Goal: Task Accomplishment & Management: Manage account settings

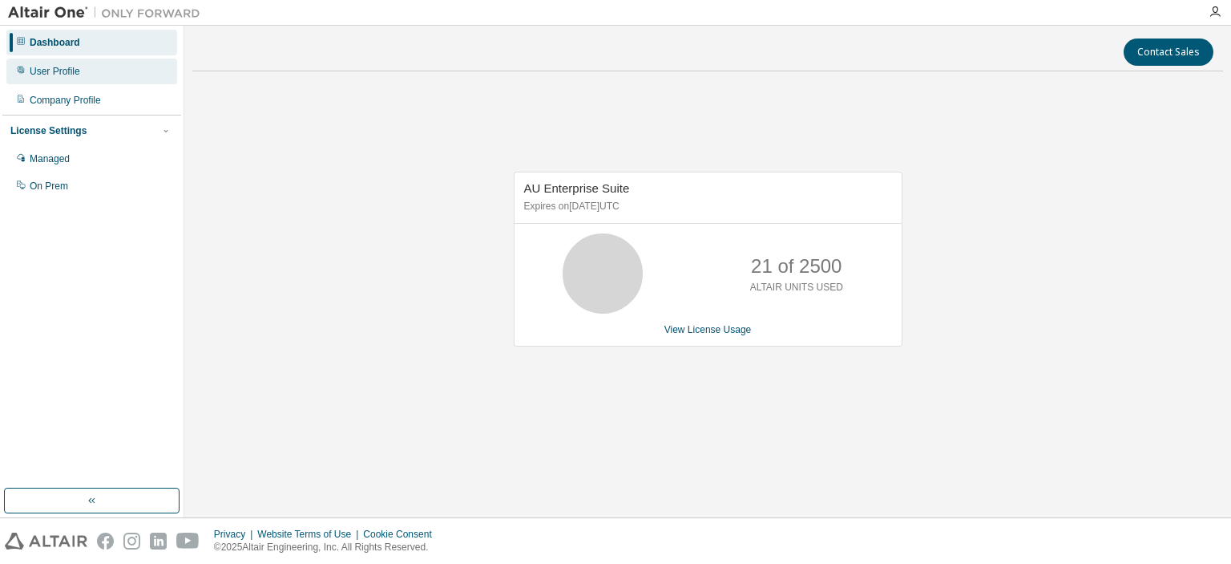
click at [67, 74] on div "User Profile" at bounding box center [55, 71] width 50 height 13
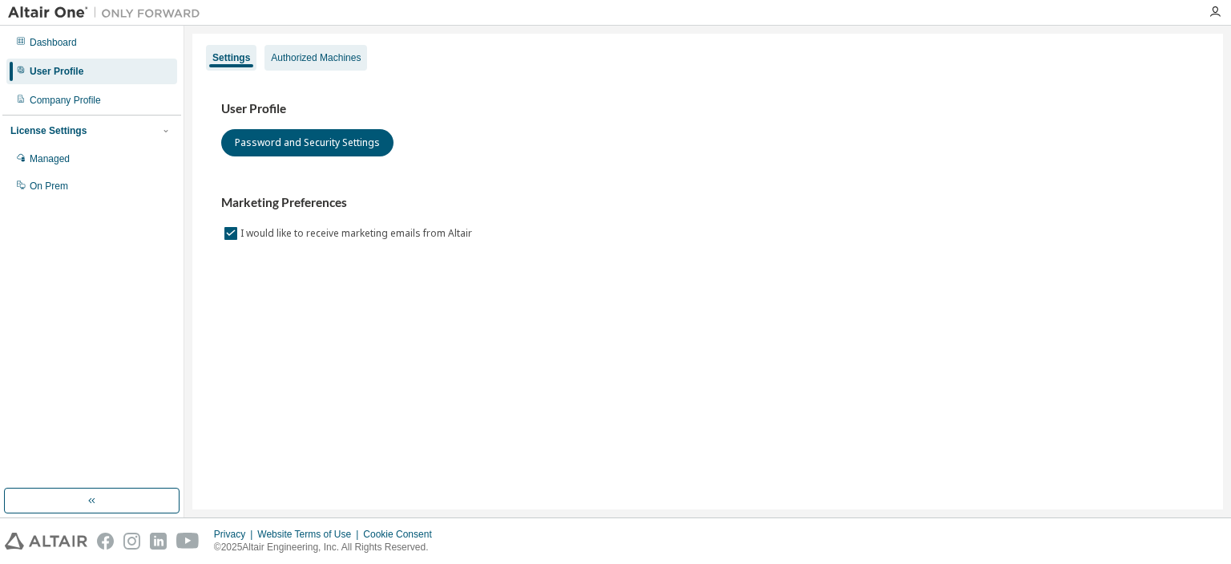
click at [298, 52] on div "Authorized Machines" at bounding box center [316, 57] width 90 height 13
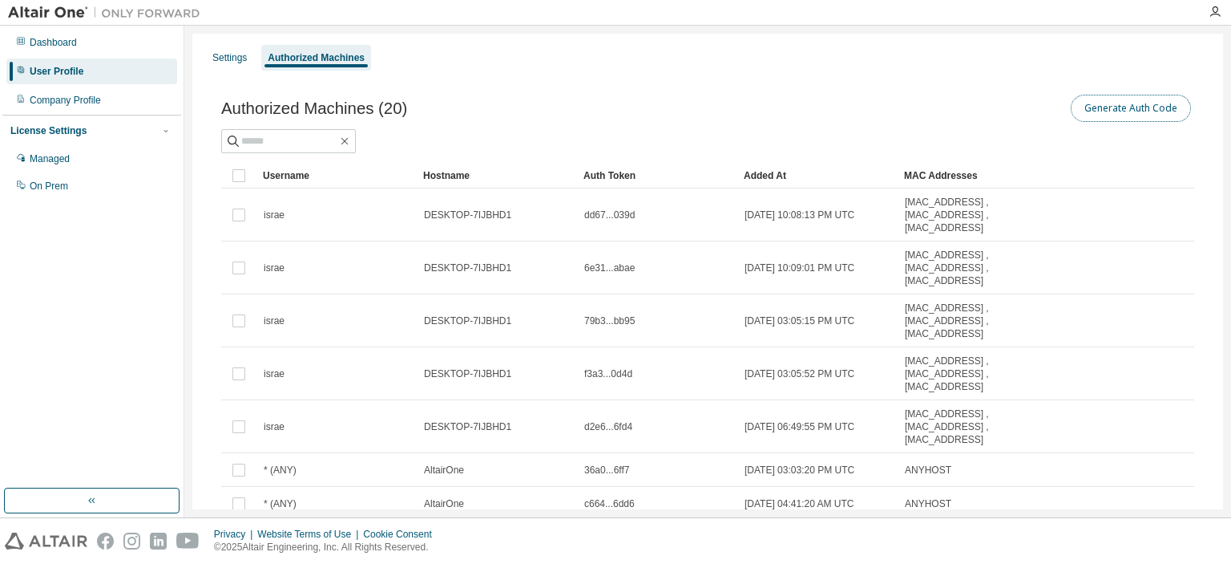
click at [1150, 103] on button "Generate Auth Code" at bounding box center [1131, 108] width 120 height 27
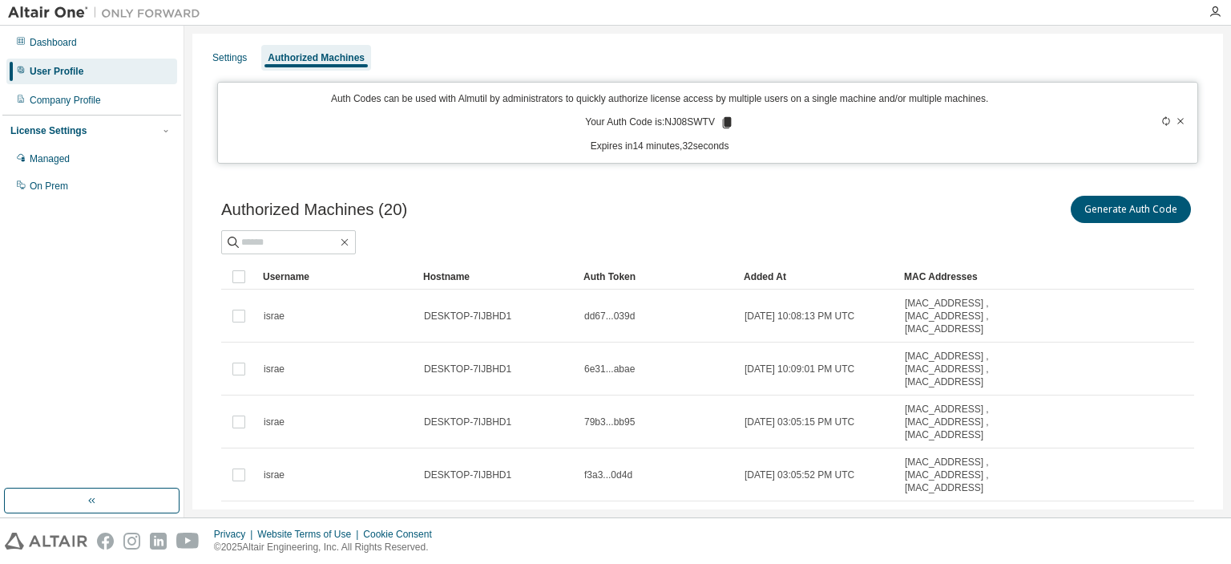
click at [720, 115] on icon at bounding box center [727, 122] width 14 height 14
